Goal: Information Seeking & Learning: Find specific page/section

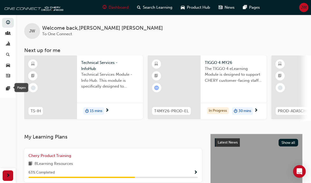
click at [9, 89] on span "pages-icon" at bounding box center [8, 89] width 4 height 5
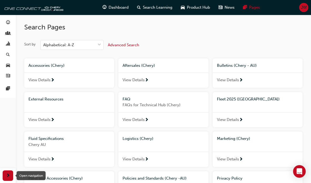
click at [9, 180] on div "button" at bounding box center [8, 176] width 11 height 11
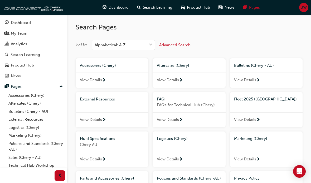
click at [21, 96] on link "Accessories (Chery)" at bounding box center [35, 96] width 59 height 8
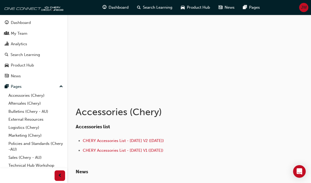
click at [21, 111] on link "Bulletins (Chery - AU)" at bounding box center [35, 112] width 59 height 8
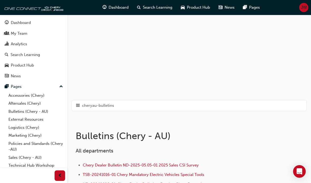
click at [80, 103] on div "cheryau-bulletins" at bounding box center [188, 105] width 235 height 11
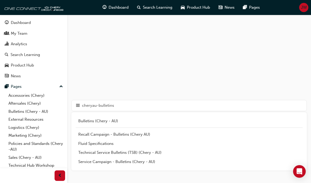
click at [96, 162] on div "Service Campaign - Bulletins (Chery - AU)" at bounding box center [189, 162] width 222 height 6
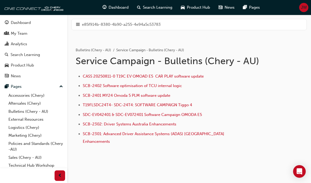
click at [80, 23] on span "hamburger-icon" at bounding box center [78, 24] width 4 height 7
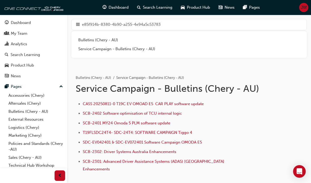
click at [86, 38] on div "Bulletins (Chery - AU)" at bounding box center [189, 40] width 222 height 6
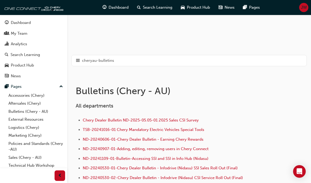
scroll to position [42, 0]
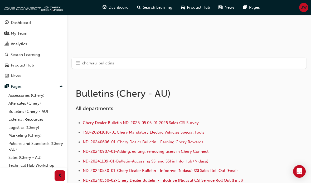
click at [80, 62] on span "hamburger-icon" at bounding box center [78, 63] width 4 height 7
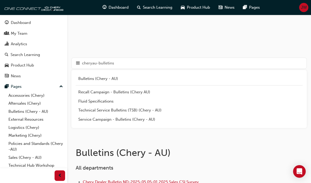
click at [92, 110] on div "Technical Service Bulletins (TSB) (Chery - AU)" at bounding box center [189, 111] width 222 height 6
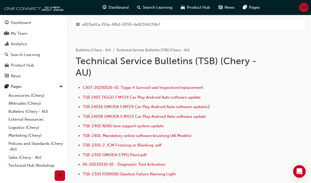
click at [78, 22] on span "hamburger-icon" at bounding box center [78, 24] width 4 height 7
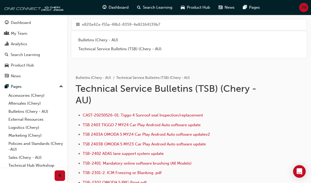
click at [86, 40] on div "Bulletins (Chery - AU)" at bounding box center [189, 40] width 222 height 6
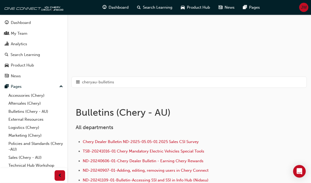
scroll to position [25, 0]
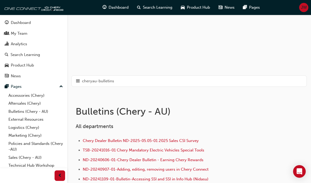
click at [78, 83] on span "hamburger-icon" at bounding box center [78, 81] width 4 height 7
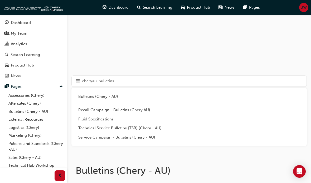
click at [89, 136] on div "Service Campaign - Bulletins (Chery - AU)" at bounding box center [189, 138] width 222 height 6
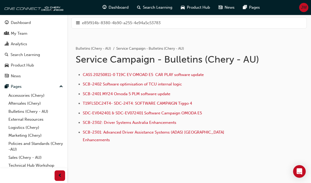
click at [136, 94] on span "SCB-2401 MY24 Omoda 5 PLM software update" at bounding box center [127, 94] width 88 height 5
